Goal: Task Accomplishment & Management: Use online tool/utility

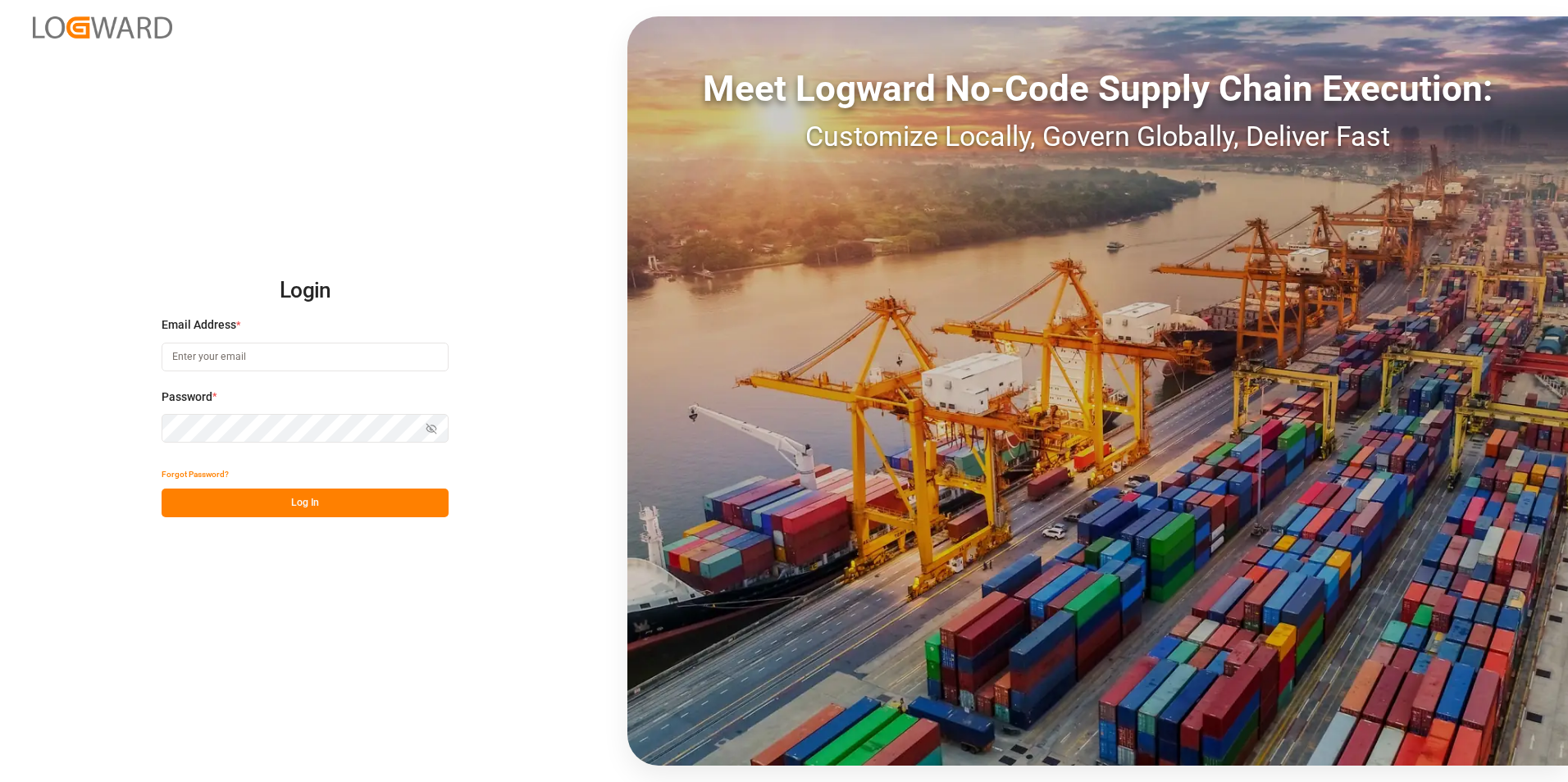
type input "isabelle.cyr@coastmusic.com"
click at [382, 497] on button "Log In" at bounding box center [305, 503] width 287 height 28
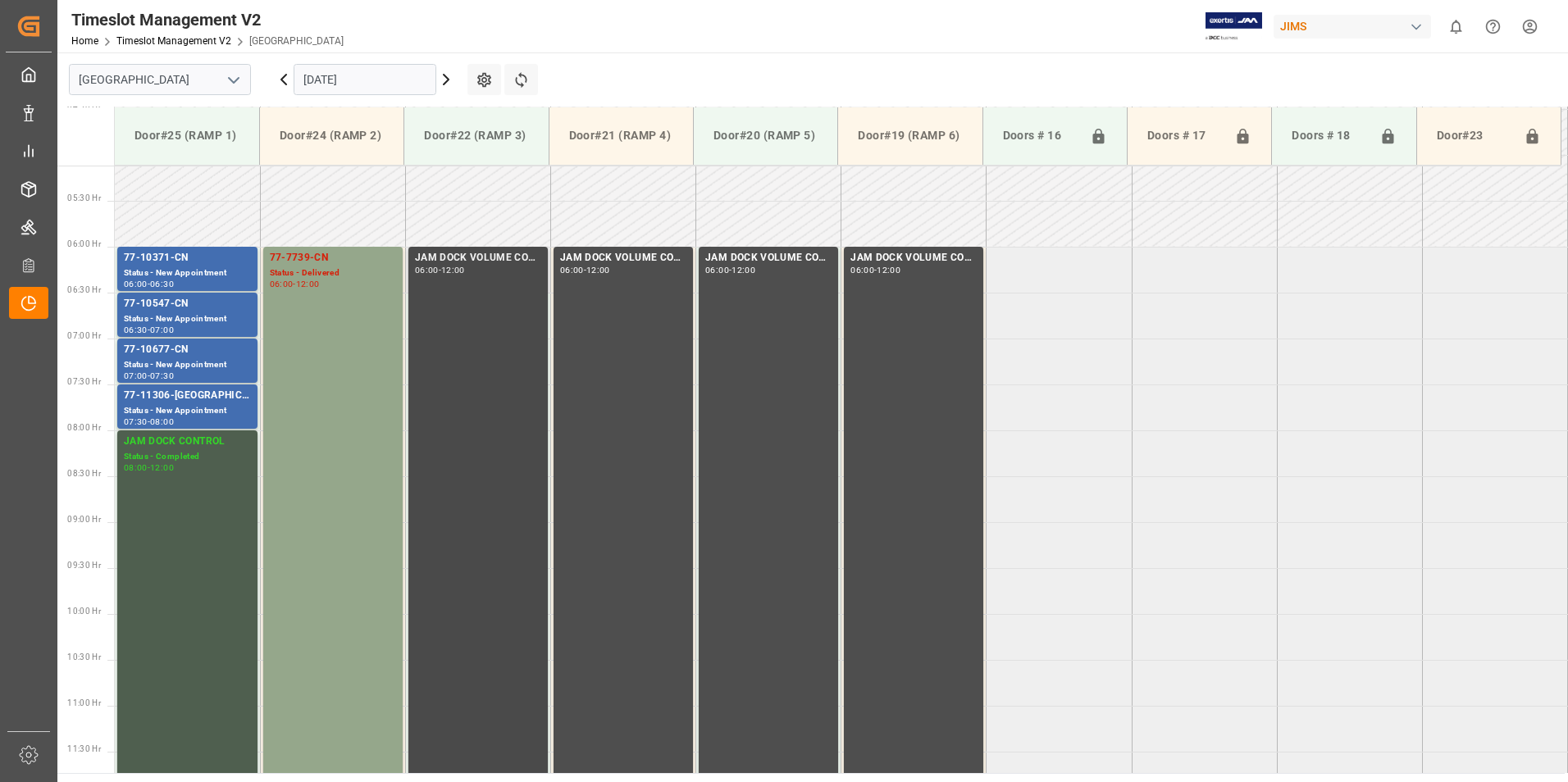
scroll to position [469, 0]
click at [157, 266] on div "77-10371-CN" at bounding box center [187, 258] width 127 height 16
click at [151, 307] on div "77-10547-CN" at bounding box center [187, 304] width 127 height 16
click at [167, 358] on div "77-10677-CN" at bounding box center [187, 350] width 127 height 16
click at [166, 398] on div "77-11306-US" at bounding box center [187, 396] width 127 height 16
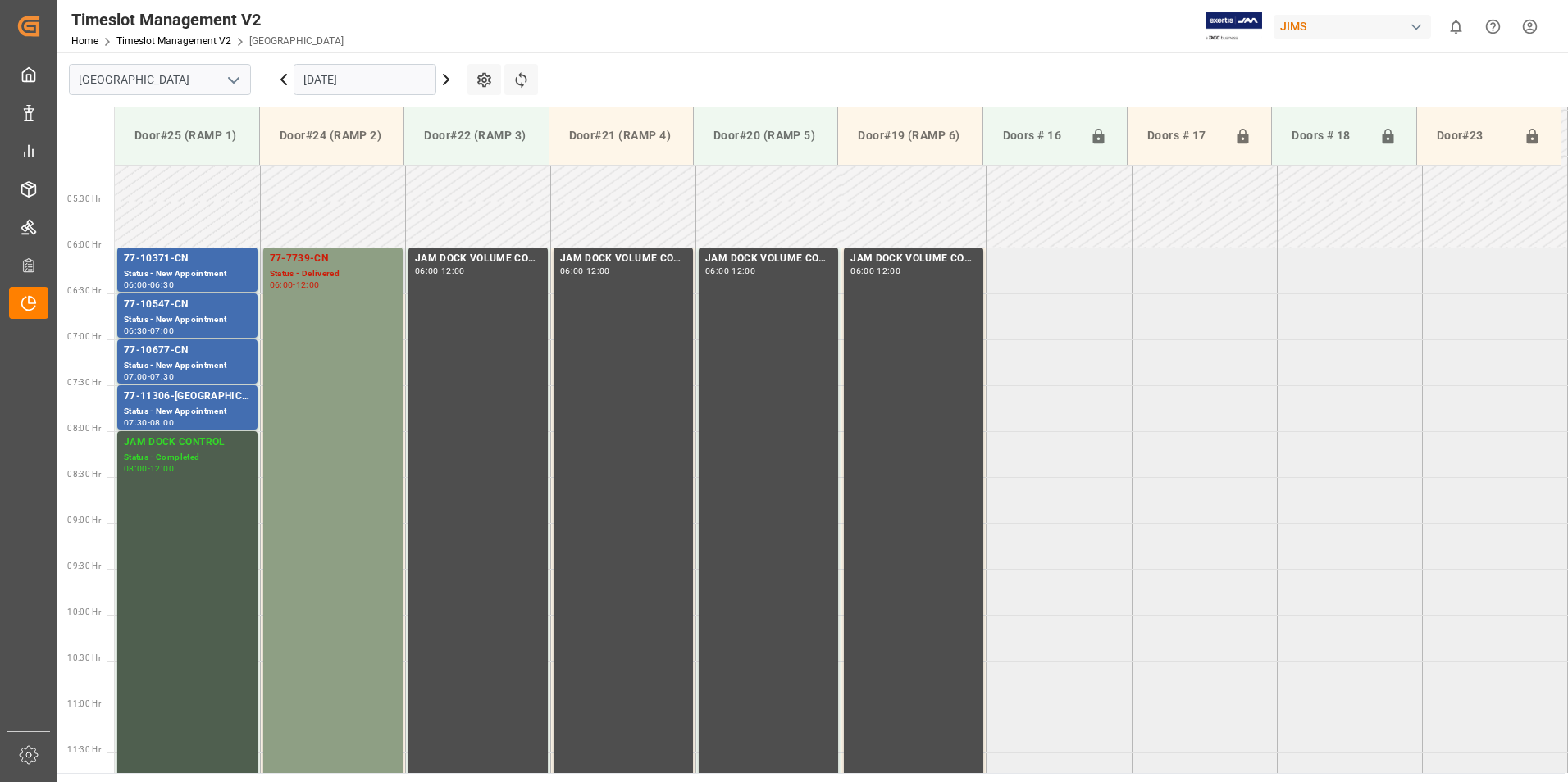
click at [307, 252] on div "77-7739-CN" at bounding box center [332, 258] width 126 height 16
